Goal: Transaction & Acquisition: Purchase product/service

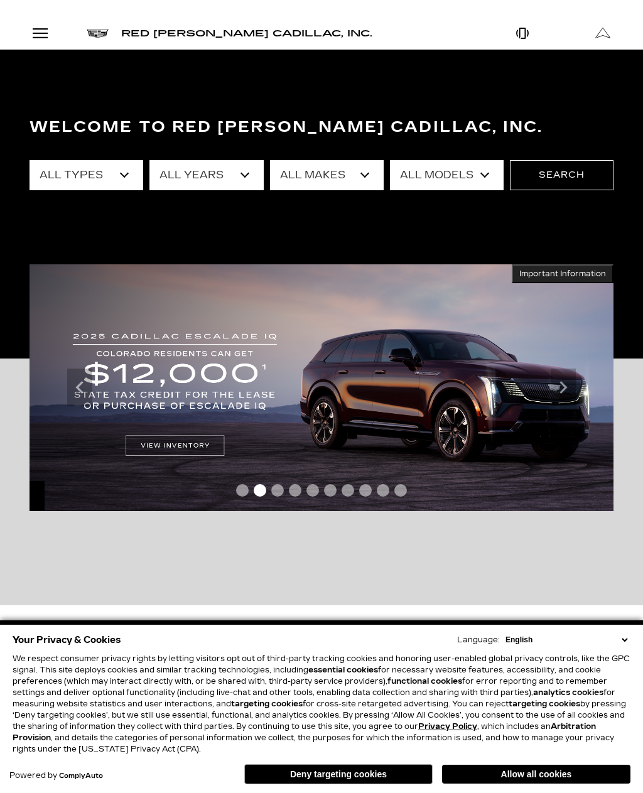
select select "Used"
click at [247, 176] on select "All Years 2025 2024 2023 2022 2021 2020 2019 2018 2017 2016 2014 2013 2011 2008" at bounding box center [206, 175] width 114 height 30
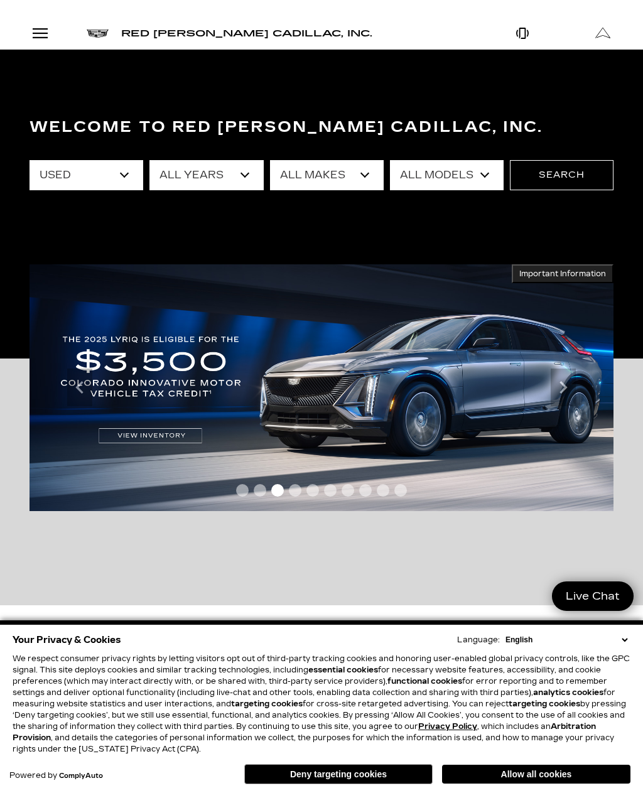
select select "2011"
click at [368, 176] on select "All Makes Cadillac" at bounding box center [327, 175] width 114 height 30
select select "Cadillac"
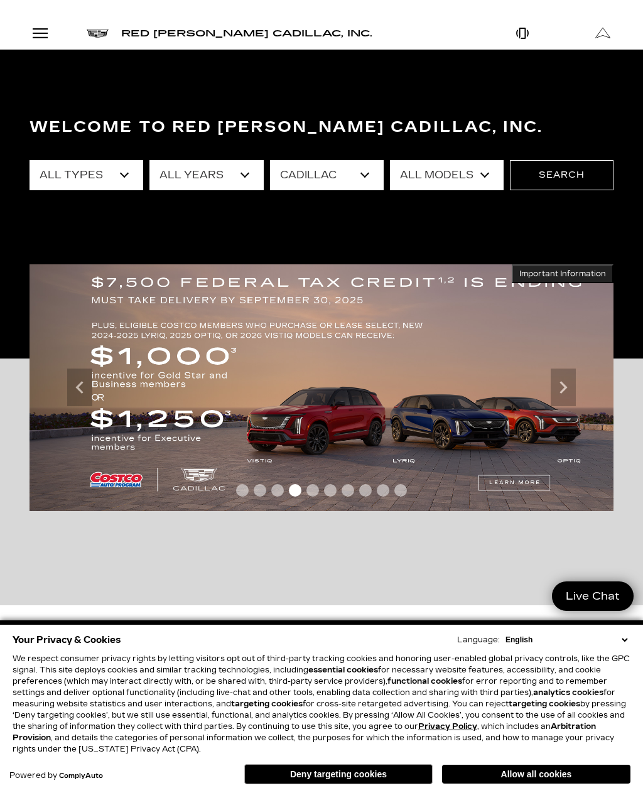
click at [471, 176] on select "All Models DTS" at bounding box center [447, 175] width 114 height 30
click at [552, 180] on button "Search" at bounding box center [562, 175] width 104 height 30
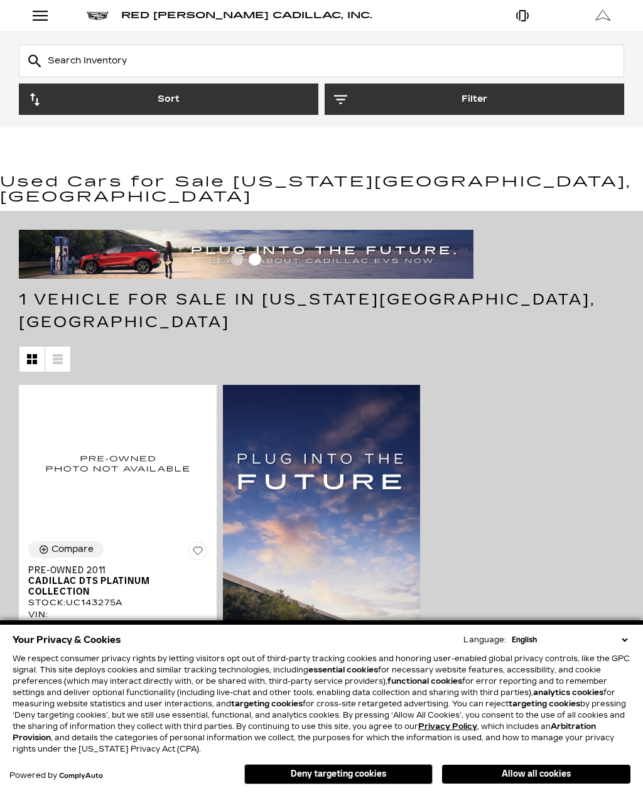
click at [519, 767] on button "Allow all cookies" at bounding box center [536, 773] width 188 height 19
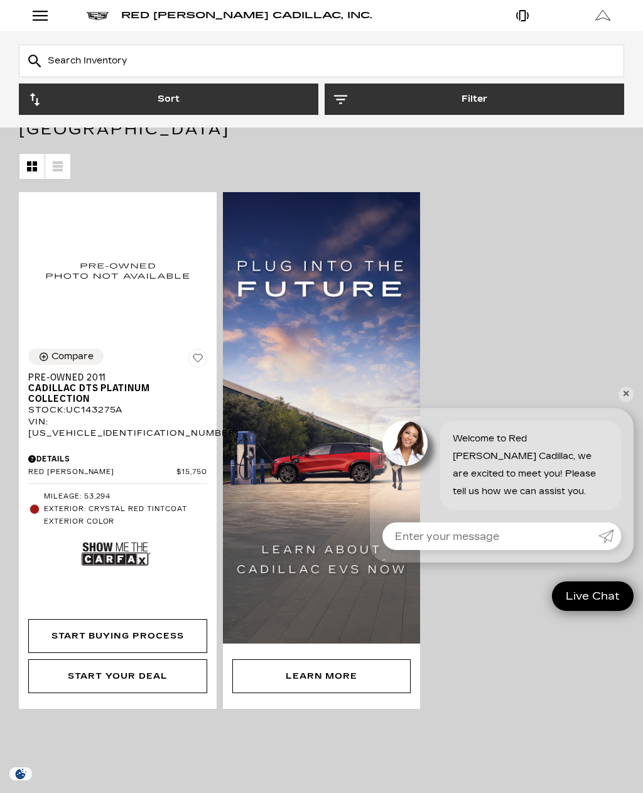
scroll to position [193, 0]
click at [624, 402] on link "✕" at bounding box center [625, 394] width 15 height 15
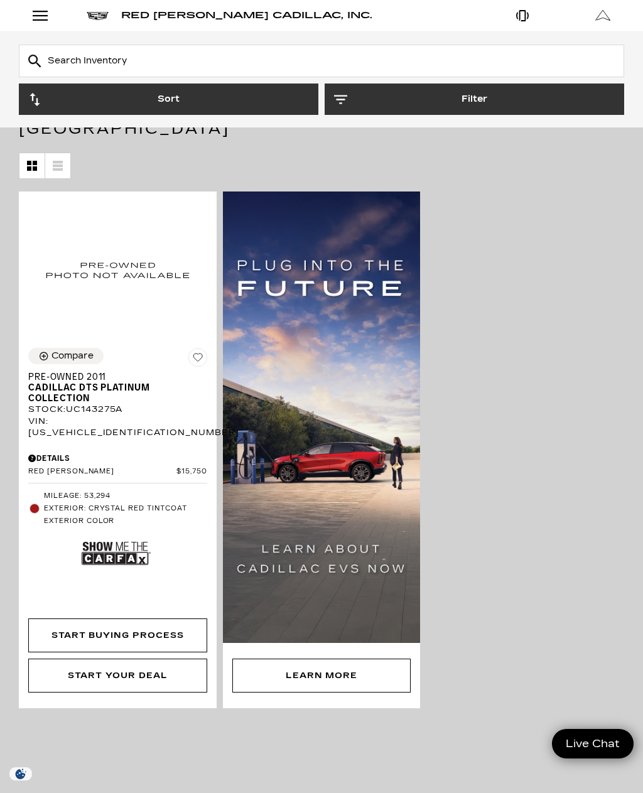
click at [129, 530] on img at bounding box center [116, 553] width 69 height 46
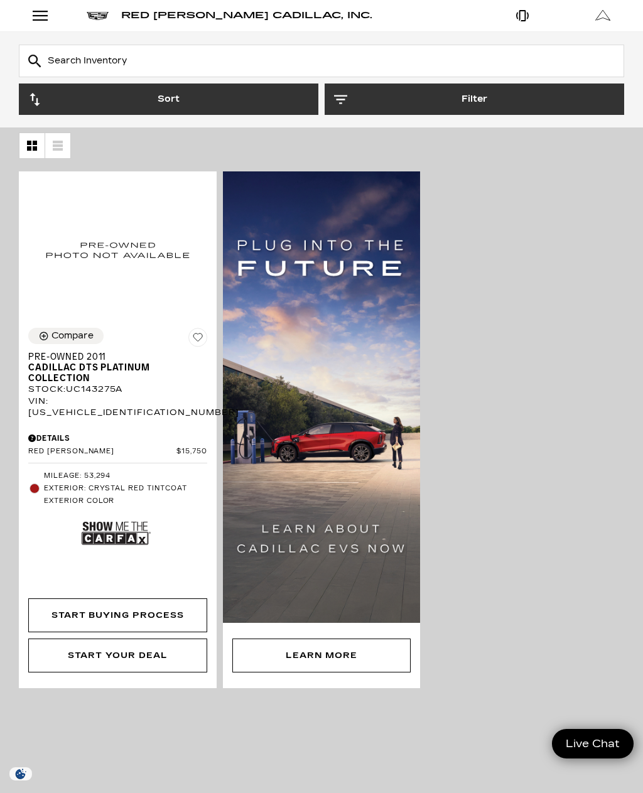
click at [531, 558] on div "Compare Save This Vehicle - Pre-Owned 2011 Cadillac DTS Platinum Collection Sto…" at bounding box center [321, 429] width 611 height 523
click at [536, 541] on div "Compare Save This Vehicle - Pre-Owned 2011 Cadillac DTS Platinum Collection Sto…" at bounding box center [321, 429] width 611 height 523
click at [535, 541] on div "Compare Save This Vehicle - Pre-Owned 2011 Cadillac DTS Platinum Collection Sto…" at bounding box center [321, 429] width 611 height 523
click at [536, 540] on div "Compare Save This Vehicle - Pre-Owned 2011 Cadillac DTS Platinum Collection Sto…" at bounding box center [321, 429] width 611 height 523
click at [168, 362] on span "Cadillac DTS Platinum Collection" at bounding box center [112, 372] width 169 height 21
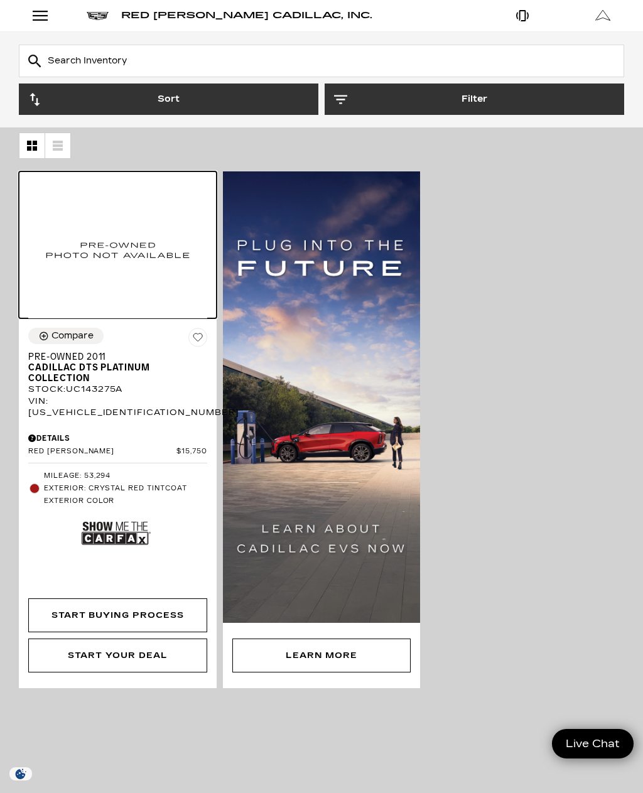
click at [69, 195] on img at bounding box center [117, 249] width 179 height 137
